Goal: Task Accomplishment & Management: Complete application form

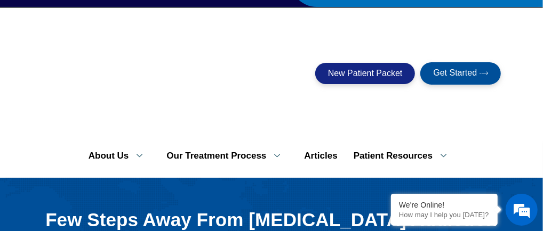
scroll to position [63, 0]
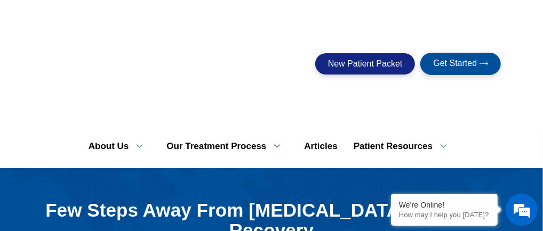
click at [0, 0] on link "Patient Counseling Program" at bounding box center [0, 0] width 0 height 0
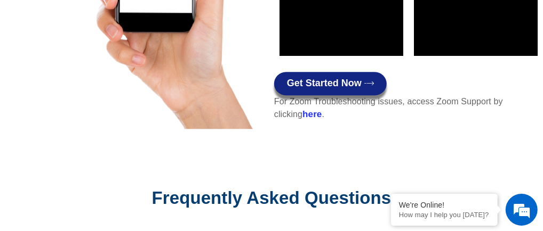
scroll to position [1315, 0]
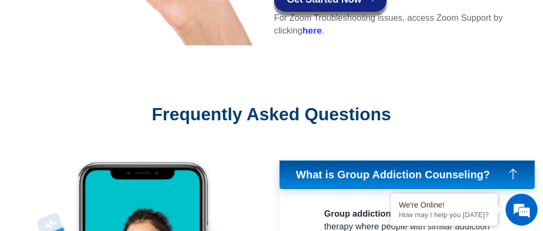
scroll to position [1174, 0]
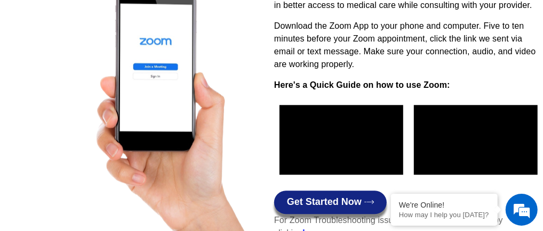
click at [317, 197] on span "Get Started Now" at bounding box center [324, 202] width 75 height 11
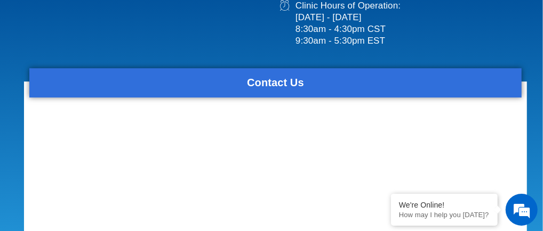
scroll to position [1465, 0]
